Goal: Use online tool/utility: Use online tool/utility

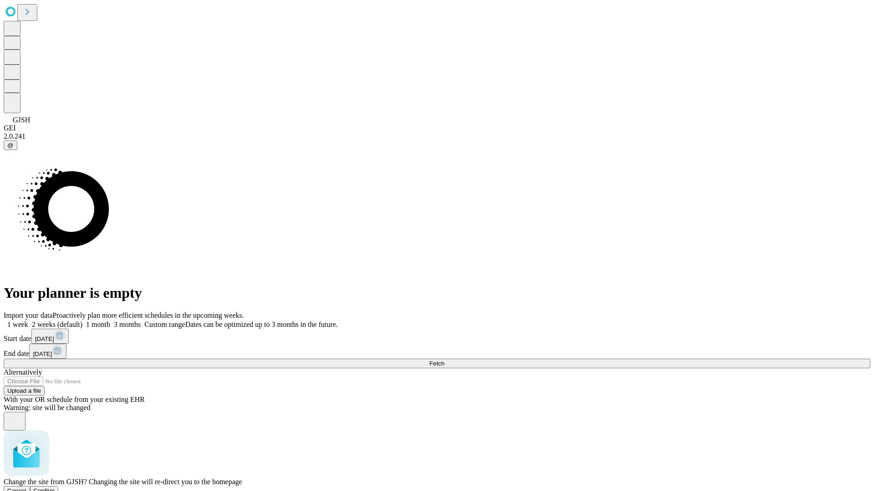
click at [55, 488] on span "Confirm" at bounding box center [44, 491] width 21 height 7
click at [110, 321] on label "1 month" at bounding box center [96, 325] width 28 height 8
click at [444, 360] on span "Fetch" at bounding box center [436, 363] width 15 height 7
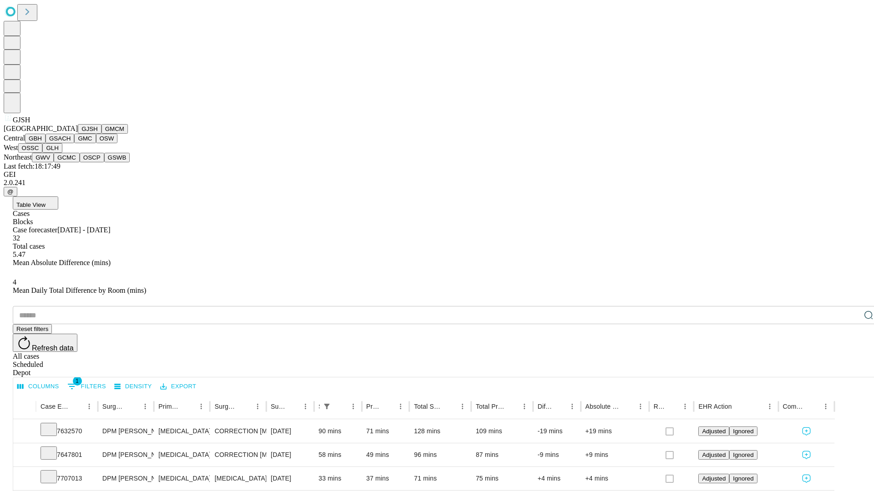
click at [101, 134] on button "GMCM" at bounding box center [114, 129] width 26 height 10
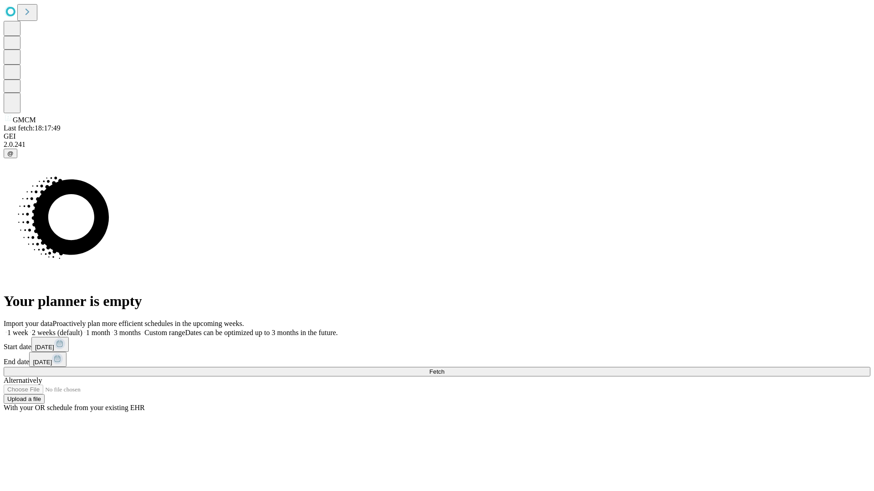
click at [110, 329] on label "1 month" at bounding box center [96, 333] width 28 height 8
click at [444, 369] on span "Fetch" at bounding box center [436, 372] width 15 height 7
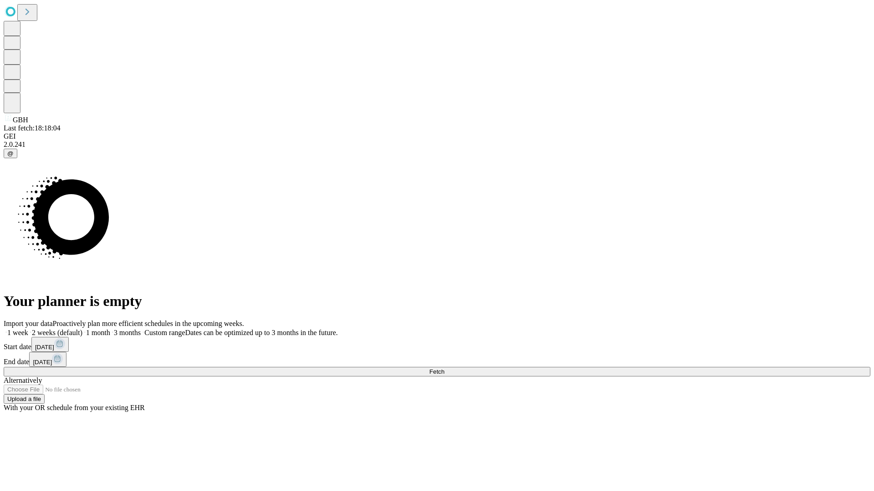
click at [110, 329] on label "1 month" at bounding box center [96, 333] width 28 height 8
click at [444, 369] on span "Fetch" at bounding box center [436, 372] width 15 height 7
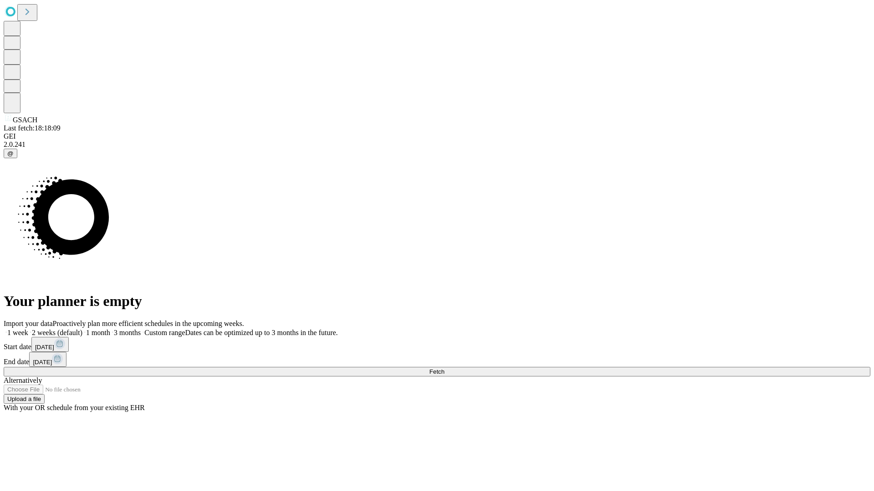
click at [110, 329] on label "1 month" at bounding box center [96, 333] width 28 height 8
click at [444, 369] on span "Fetch" at bounding box center [436, 372] width 15 height 7
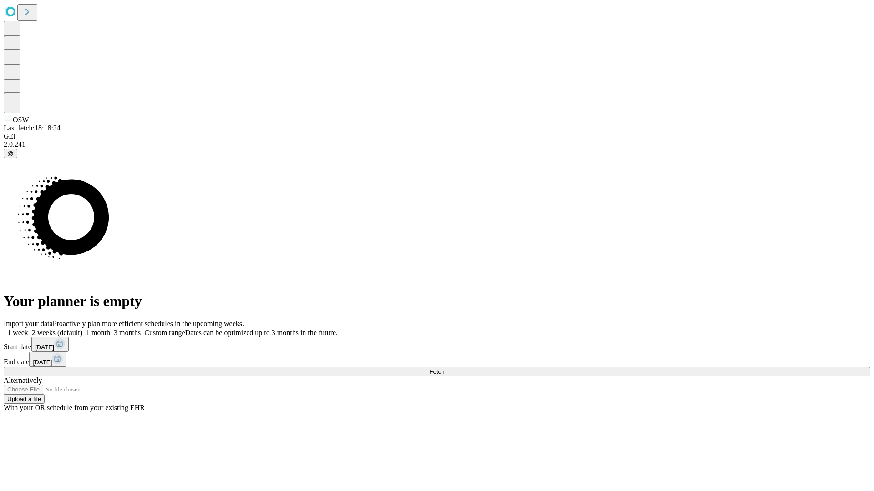
click at [110, 329] on label "1 month" at bounding box center [96, 333] width 28 height 8
click at [444, 369] on span "Fetch" at bounding box center [436, 372] width 15 height 7
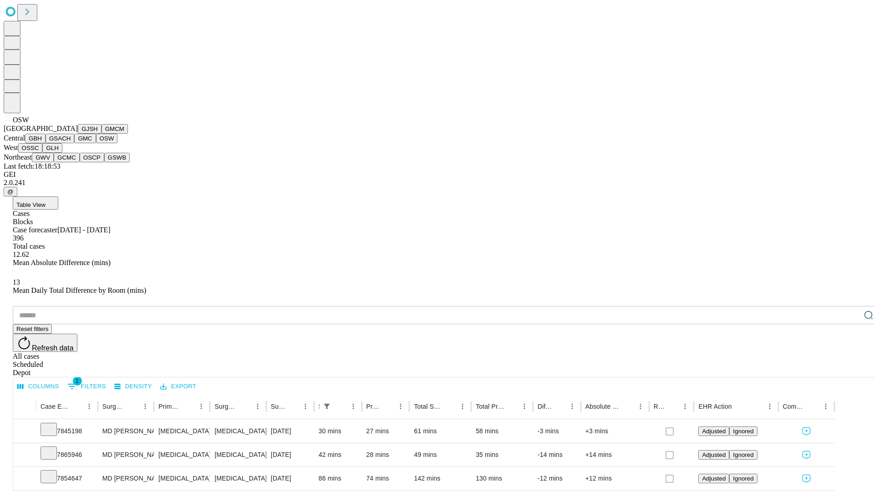
click at [43, 153] on button "OSSC" at bounding box center [30, 148] width 25 height 10
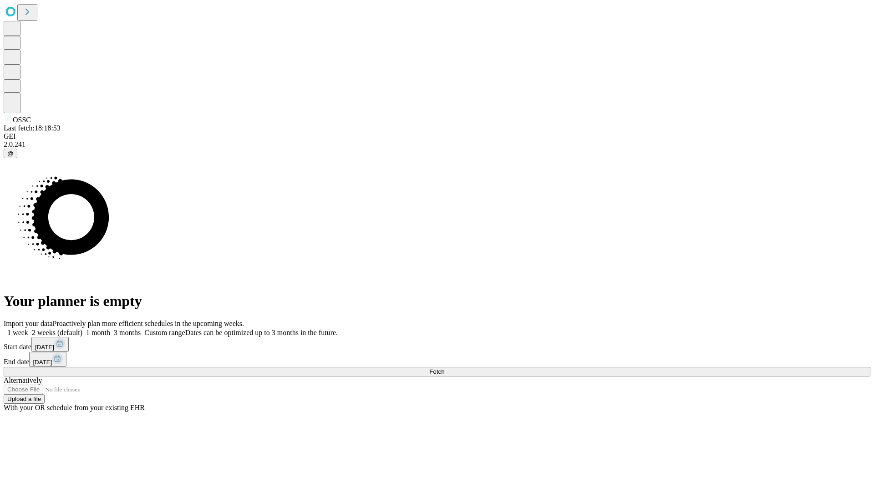
click at [110, 329] on label "1 month" at bounding box center [96, 333] width 28 height 8
click at [444, 369] on span "Fetch" at bounding box center [436, 372] width 15 height 7
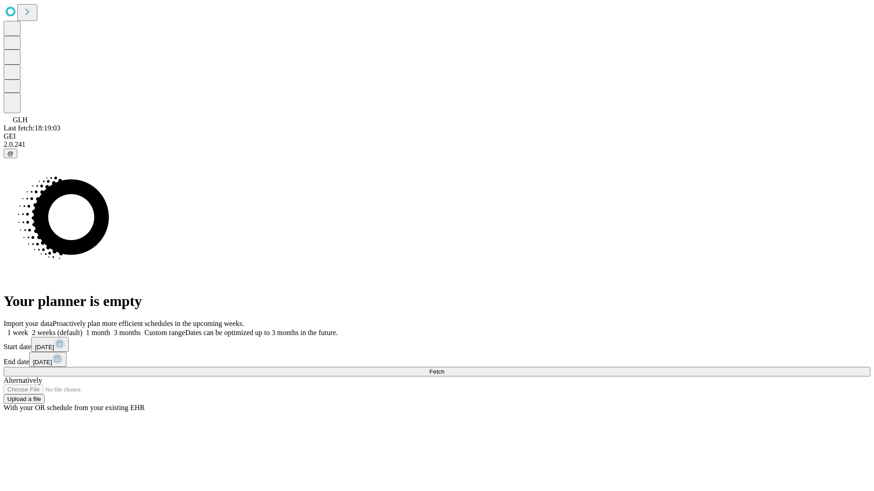
click at [110, 329] on label "1 month" at bounding box center [96, 333] width 28 height 8
click at [444, 369] on span "Fetch" at bounding box center [436, 372] width 15 height 7
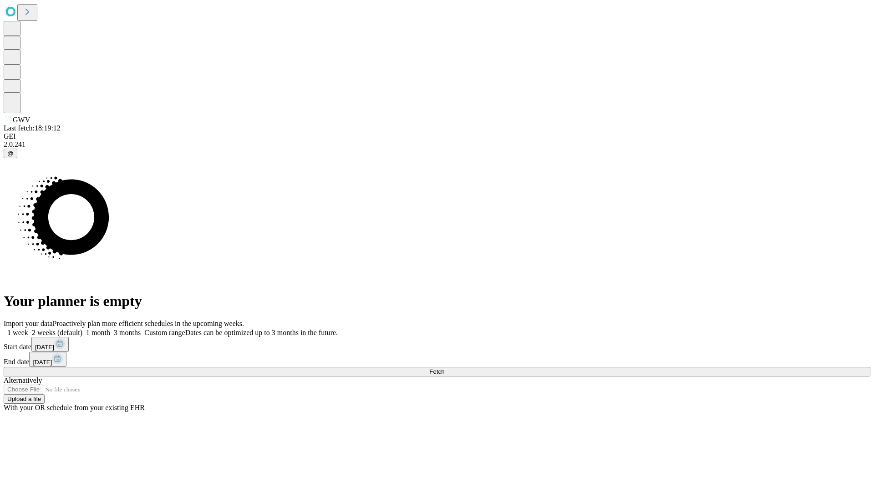
click at [110, 329] on label "1 month" at bounding box center [96, 333] width 28 height 8
click at [444, 369] on span "Fetch" at bounding box center [436, 372] width 15 height 7
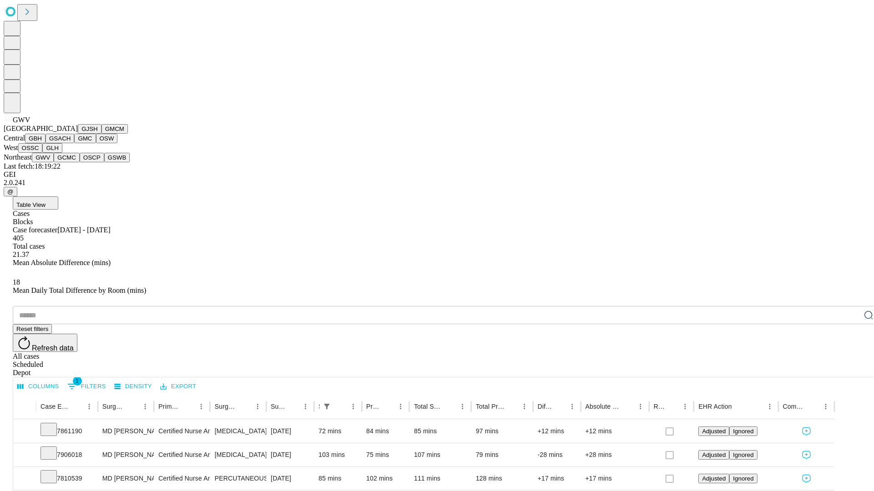
click at [71, 162] on button "GCMC" at bounding box center [67, 158] width 26 height 10
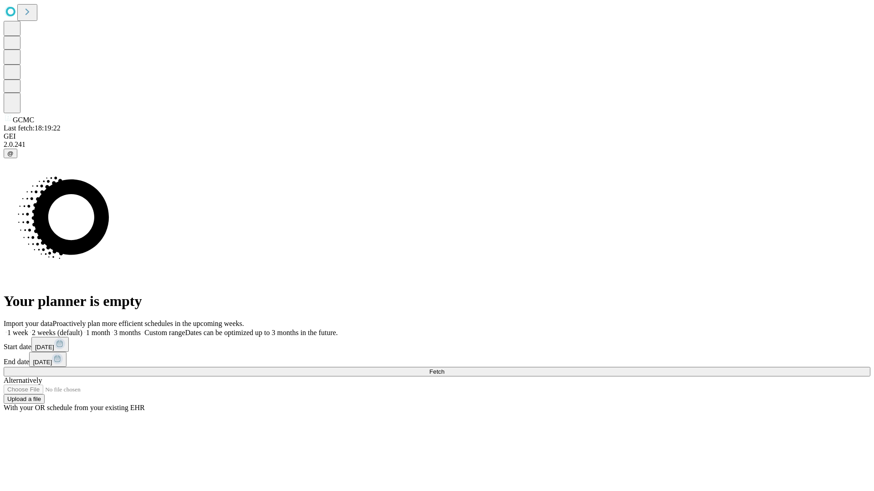
click at [444, 369] on span "Fetch" at bounding box center [436, 372] width 15 height 7
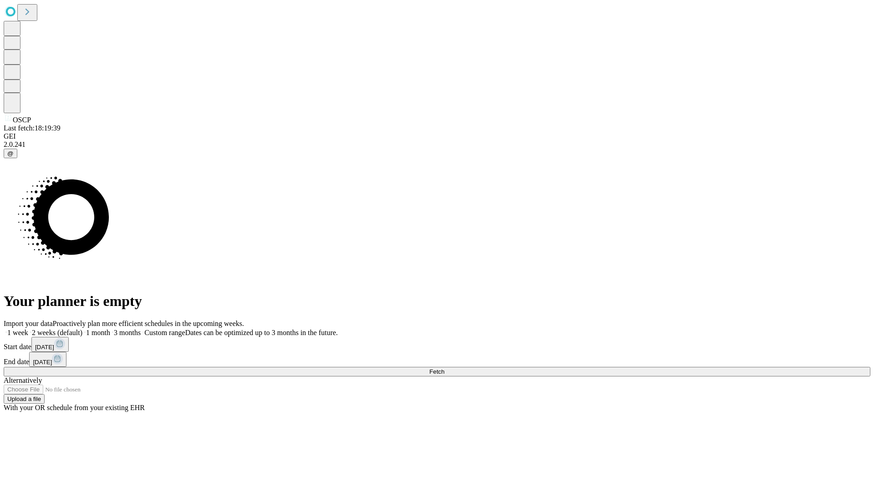
click at [110, 329] on label "1 month" at bounding box center [96, 333] width 28 height 8
click at [444, 369] on span "Fetch" at bounding box center [436, 372] width 15 height 7
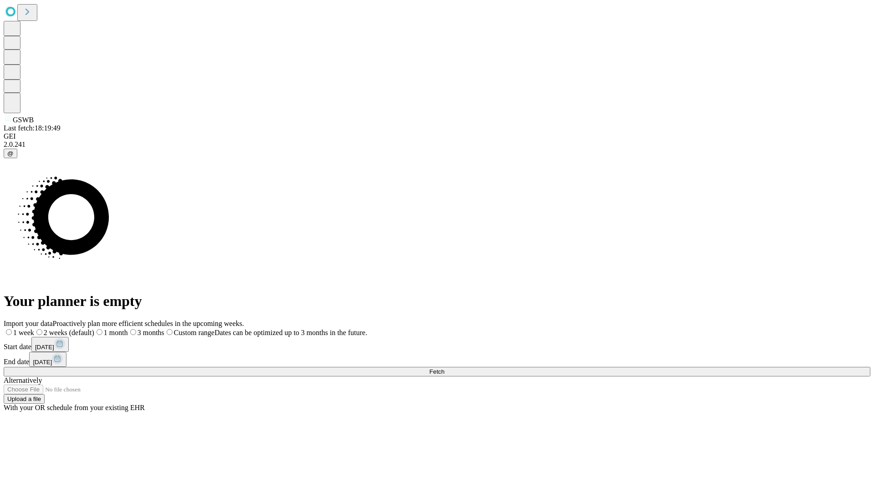
click at [444, 369] on span "Fetch" at bounding box center [436, 372] width 15 height 7
